Goal: Find specific fact: Find contact information

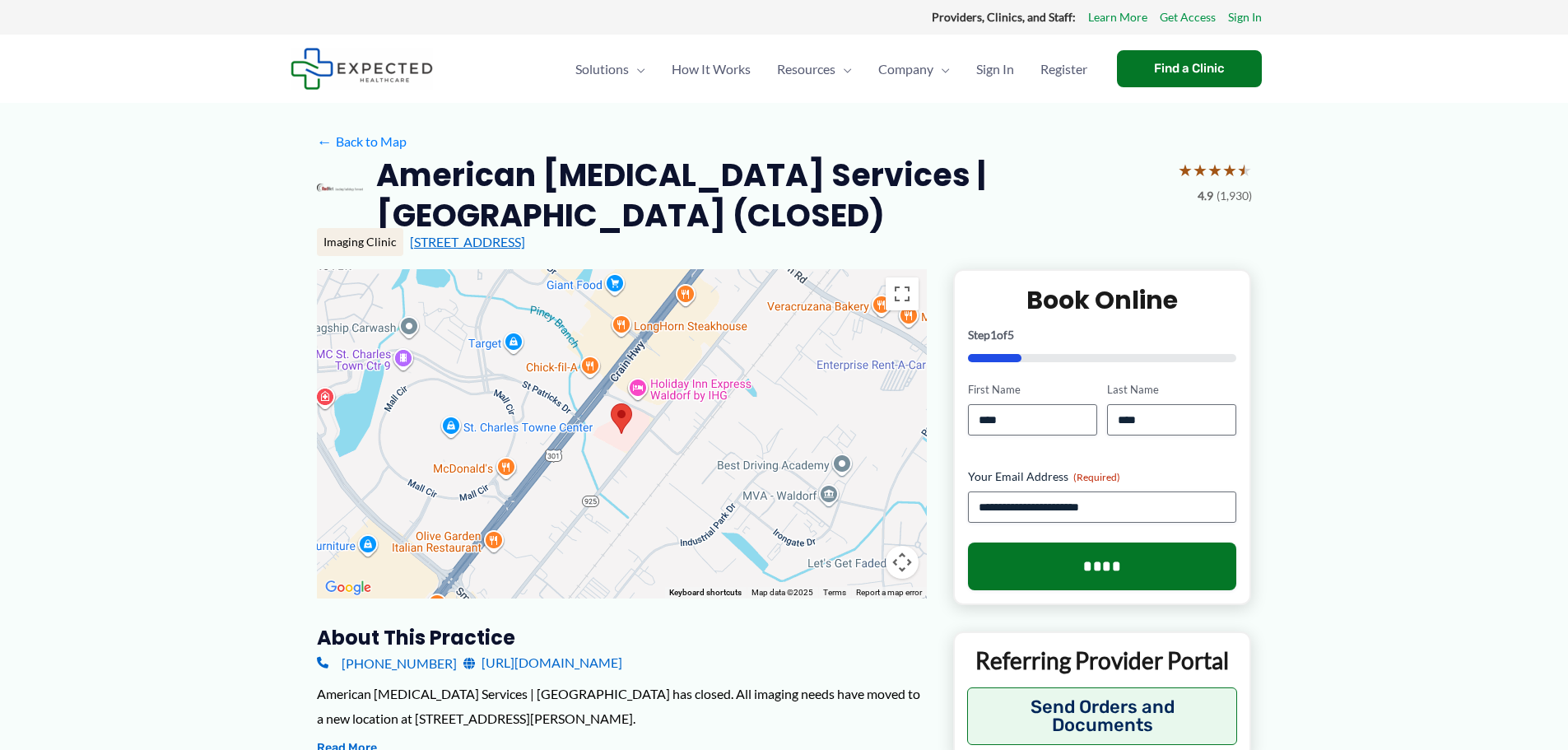
drag, startPoint x: 652, startPoint y: 248, endPoint x: 448, endPoint y: 237, distance: 204.3
click at [397, 248] on div "Imaging Clinic [STREET_ADDRESS]" at bounding box center [784, 241] width 935 height 28
copy div "[STREET_ADDRESS]"
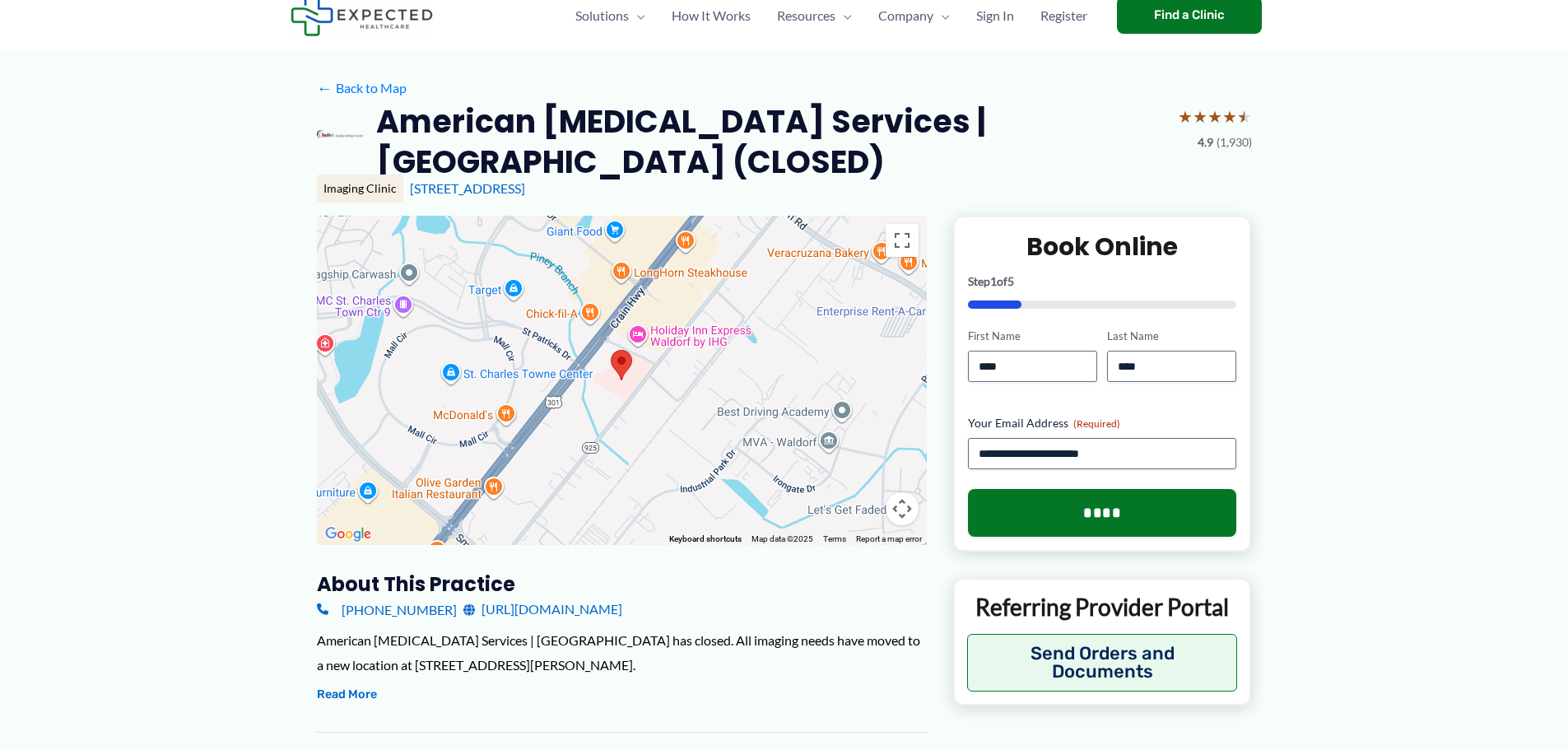
scroll to position [82, 0]
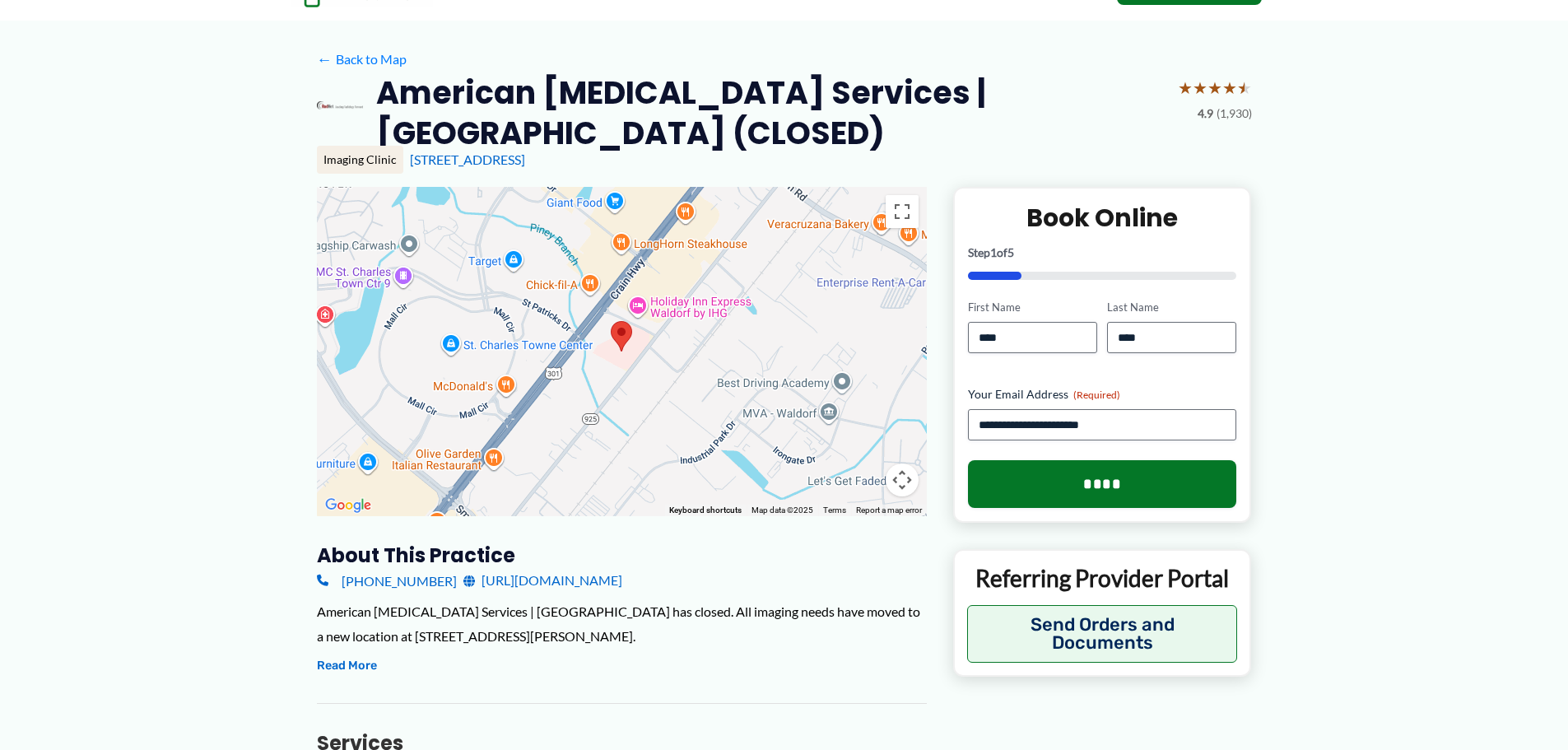
click at [733, 150] on div "[STREET_ADDRESS]" at bounding box center [831, 159] width 842 height 18
click at [667, 160] on div "[STREET_ADDRESS]" at bounding box center [831, 159] width 842 height 18
drag, startPoint x: 467, startPoint y: 641, endPoint x: 279, endPoint y: 641, distance: 188.0
copy div "[STREET_ADDRESS][PERSON_NAME]."
